Goal: Task Accomplishment & Management: Use online tool/utility

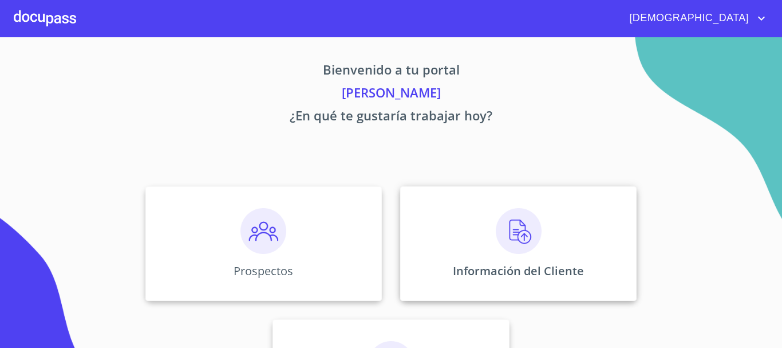
click at [523, 237] on img at bounding box center [519, 231] width 46 height 46
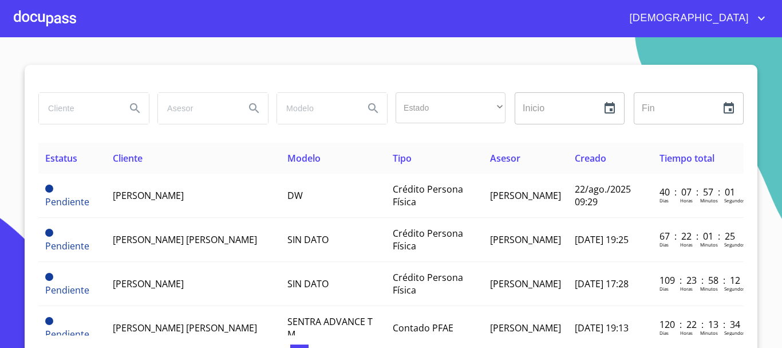
click at [91, 112] on input "search" at bounding box center [78, 108] width 78 height 31
type input "[PERSON_NAME]"
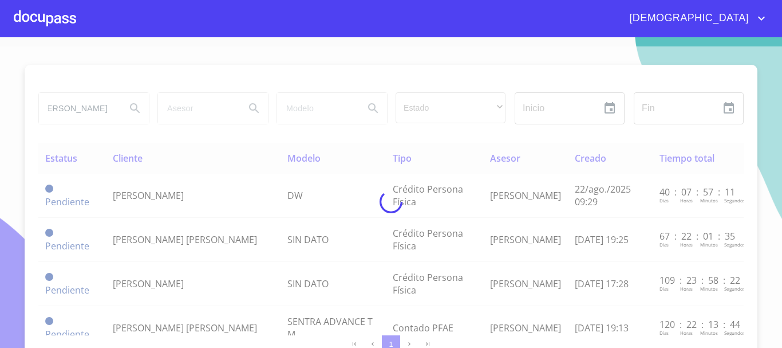
scroll to position [0, 0]
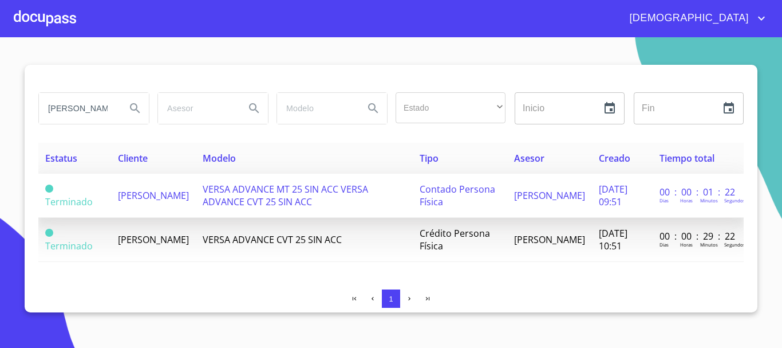
click at [429, 192] on span "Contado Persona Física" at bounding box center [458, 195] width 76 height 25
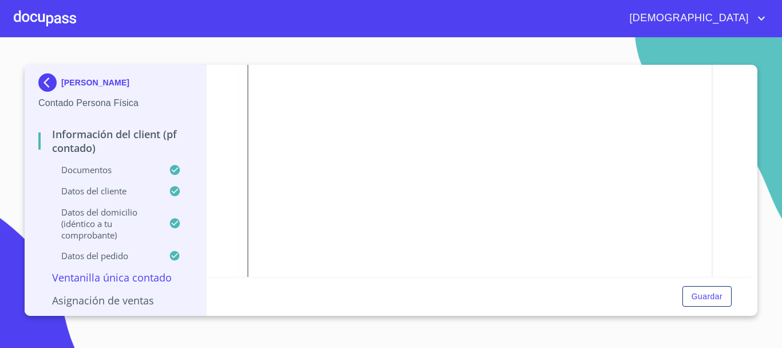
scroll to position [1375, 0]
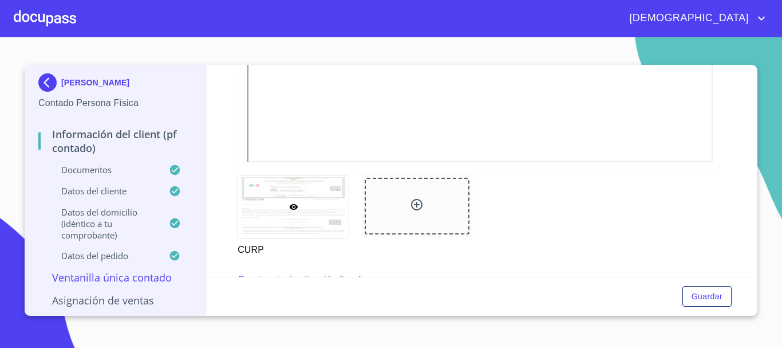
click at [54, 18] on div at bounding box center [45, 18] width 62 height 37
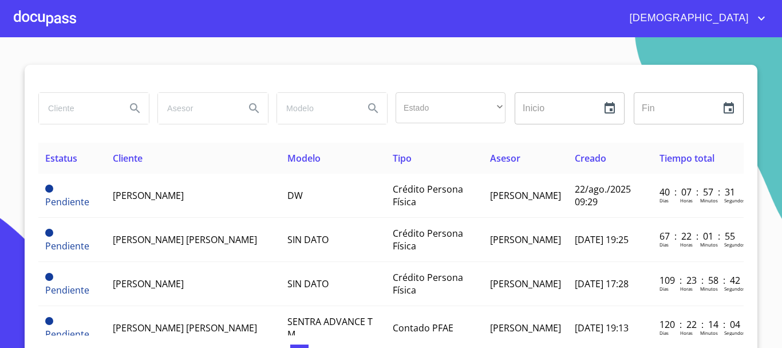
click at [89, 109] on input "search" at bounding box center [78, 108] width 78 height 31
type input "[PERSON_NAME]"
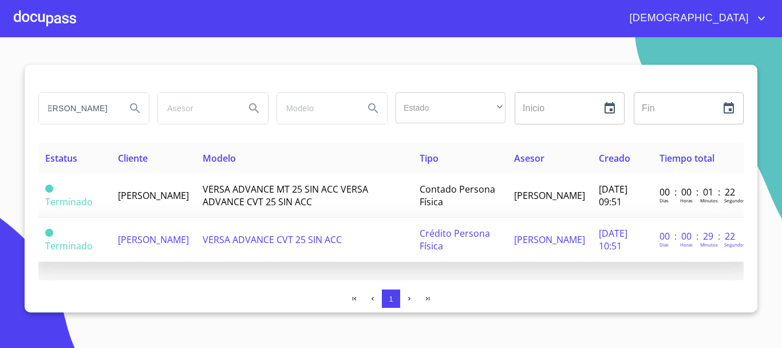
click at [196, 239] on td "[PERSON_NAME]" at bounding box center [153, 240] width 85 height 44
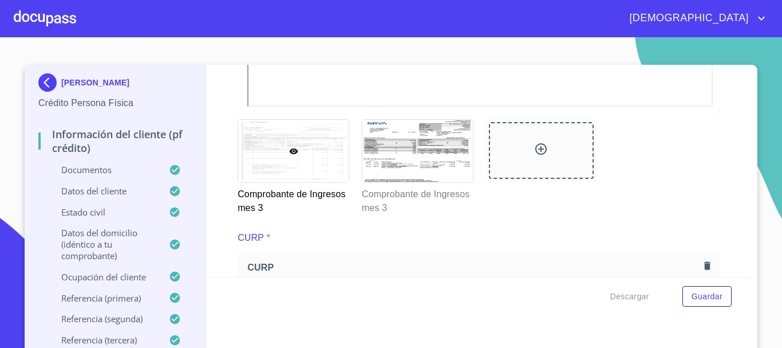
scroll to position [2557, 0]
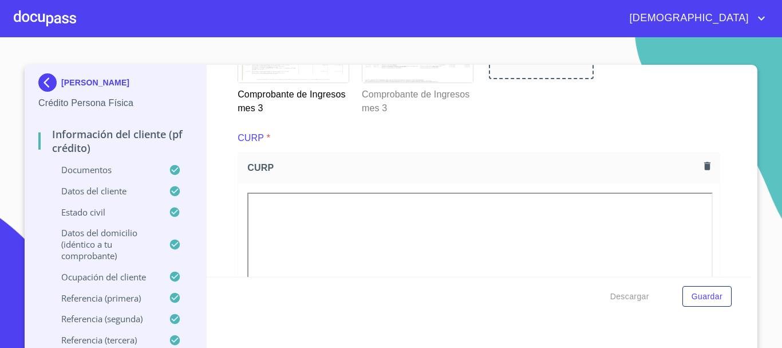
click at [444, 82] on div at bounding box center [418, 51] width 111 height 62
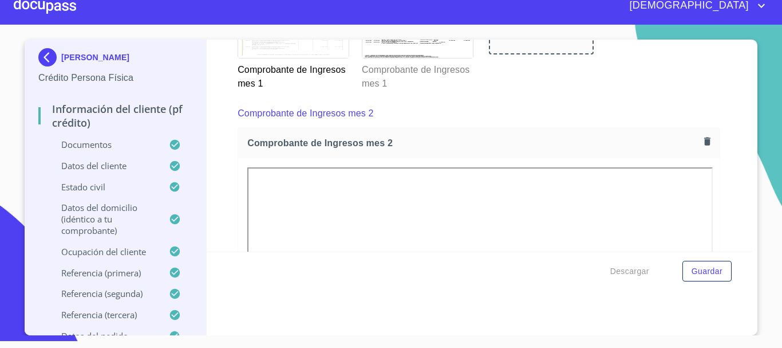
scroll to position [1736, 0]
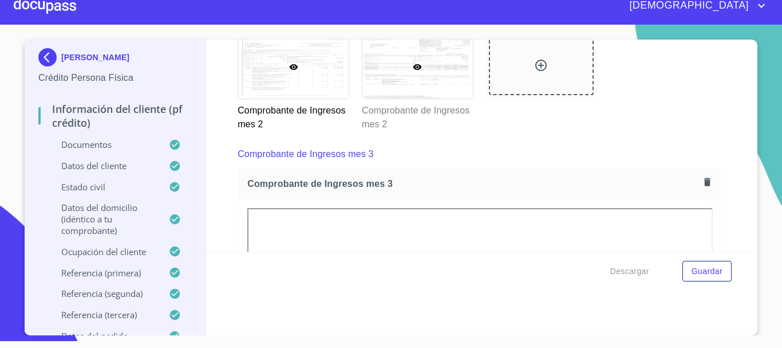
click at [437, 93] on div at bounding box center [418, 67] width 111 height 62
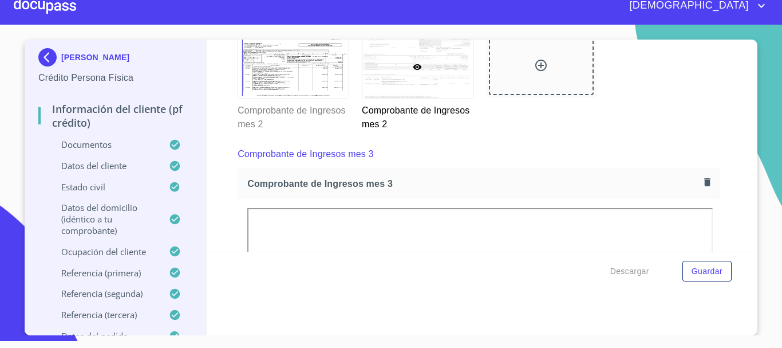
scroll to position [1643, 0]
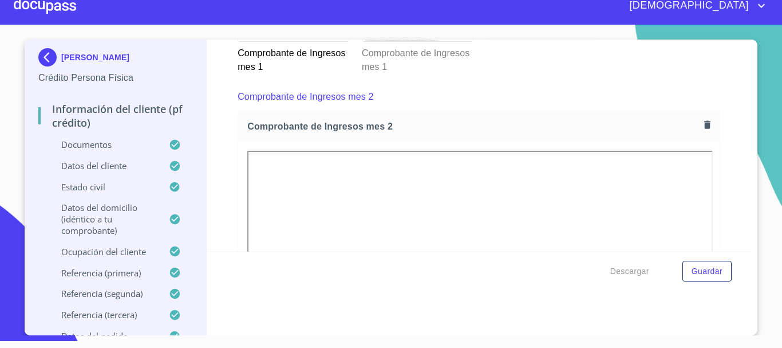
click at [443, 41] on div at bounding box center [418, 10] width 111 height 62
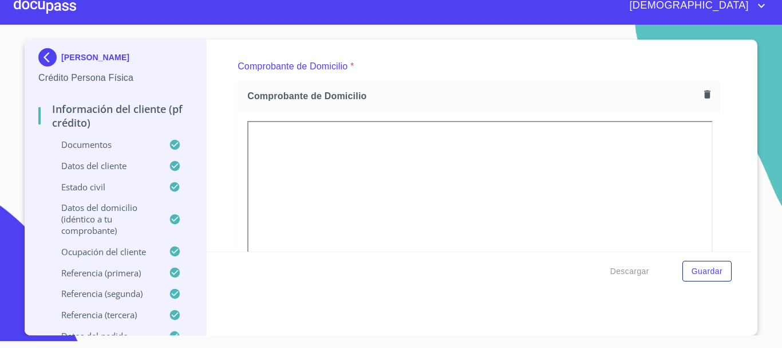
scroll to position [577, 0]
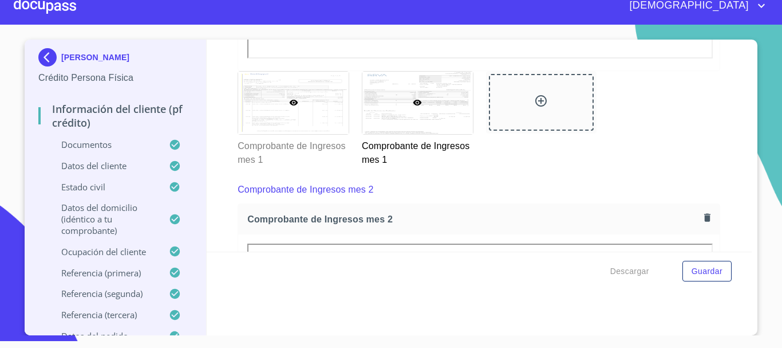
click at [323, 107] on div at bounding box center [293, 103] width 111 height 62
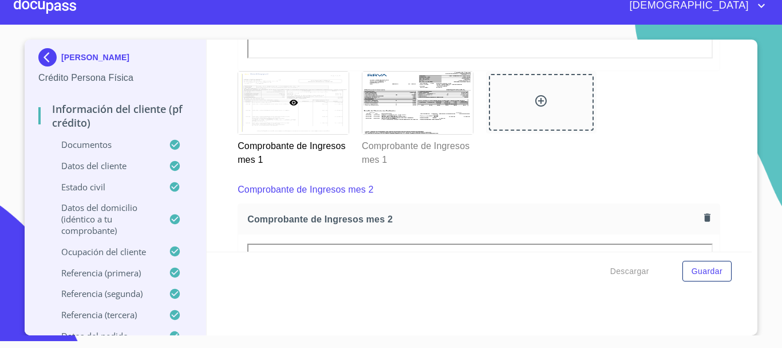
scroll to position [1150, 0]
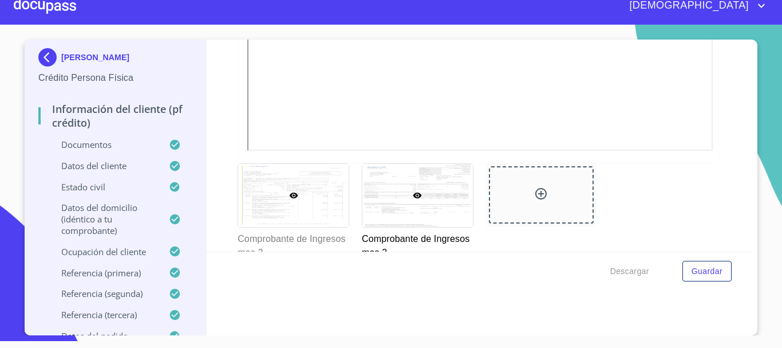
click at [297, 200] on div at bounding box center [293, 195] width 111 height 62
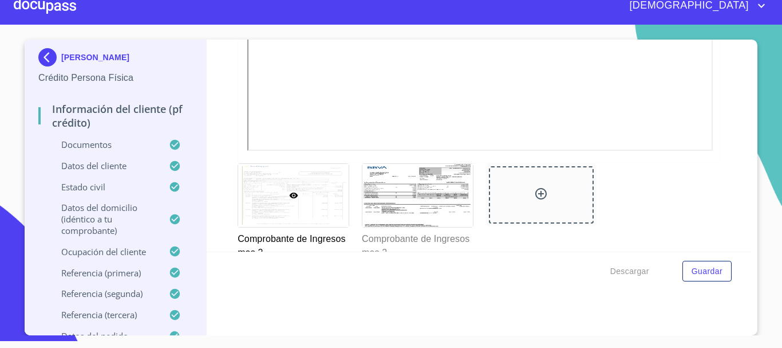
scroll to position [1643, 0]
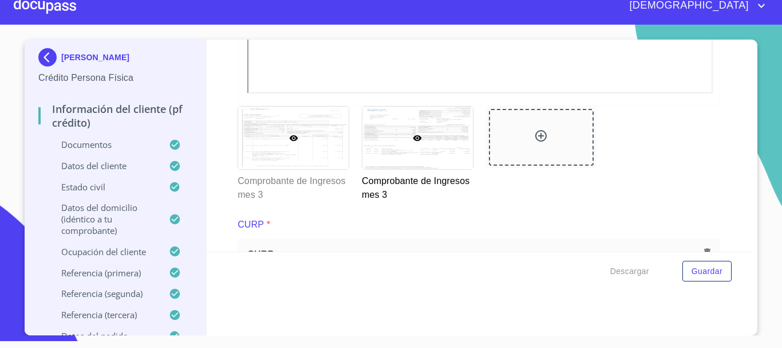
click at [304, 168] on div at bounding box center [293, 138] width 111 height 62
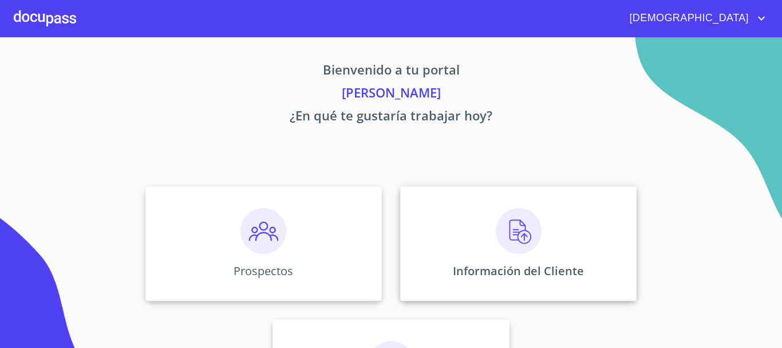
click at [510, 253] on img at bounding box center [519, 231] width 46 height 46
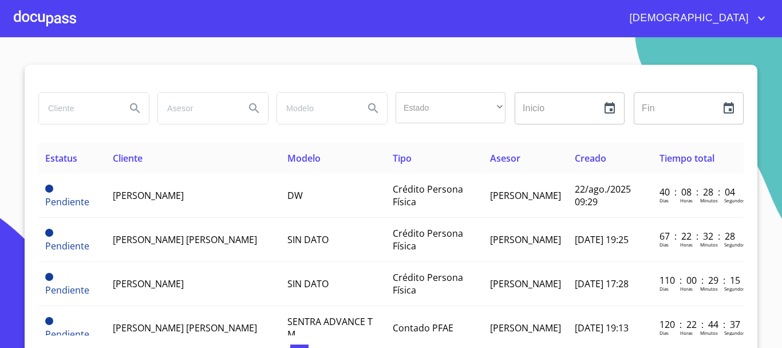
click at [82, 109] on input "search" at bounding box center [78, 108] width 78 height 31
type input "maria guadalupe ochoa"
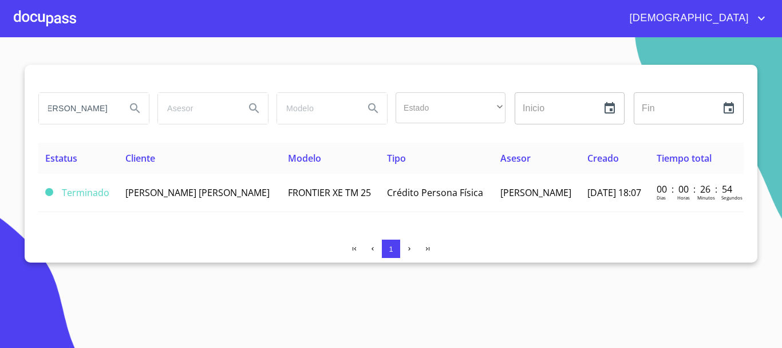
scroll to position [0, 0]
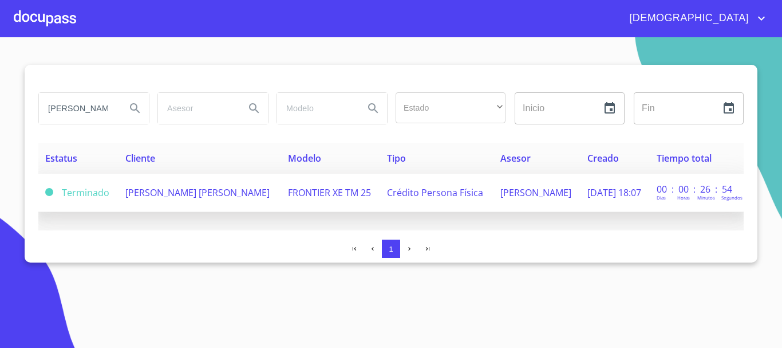
click at [205, 196] on td "MARIA GUADALUPE OCHOA ORTEGA" at bounding box center [200, 193] width 163 height 38
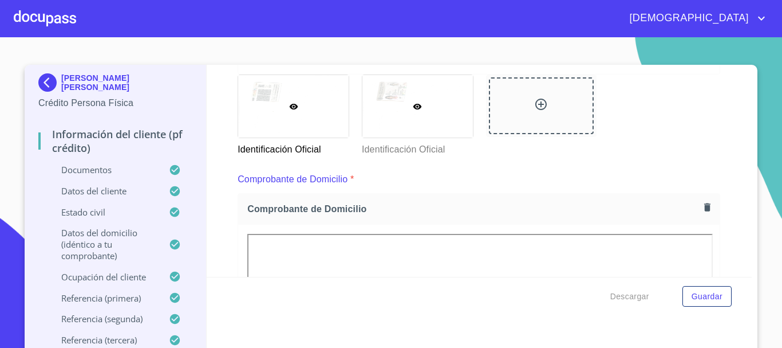
click at [447, 133] on div at bounding box center [418, 106] width 111 height 62
